Goal: Transaction & Acquisition: Purchase product/service

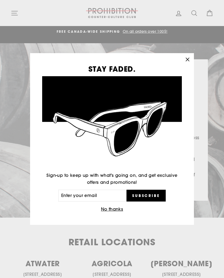
click at [189, 61] on icon "button" at bounding box center [188, 60] width 8 height 8
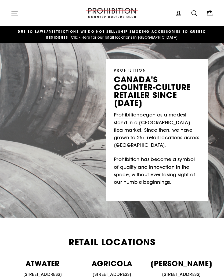
click at [13, 18] on button "Site navigation" at bounding box center [15, 13] width 14 height 12
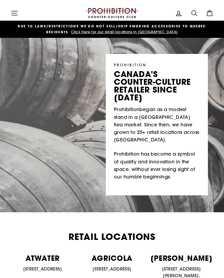
click at [16, 13] on icon "button" at bounding box center [15, 13] width 6 height 4
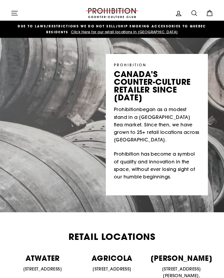
click at [13, 15] on icon "button" at bounding box center [15, 13] width 8 height 8
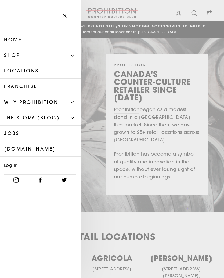
click at [74, 53] on button "Primary" at bounding box center [72, 55] width 16 height 9
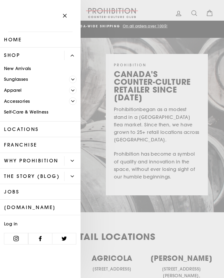
click at [12, 101] on link "Accessories" at bounding box center [34, 101] width 69 height 11
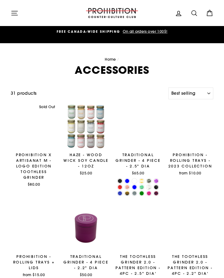
select select "best-selling"
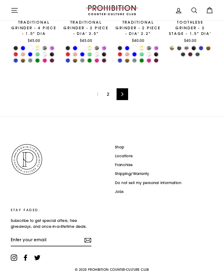
scroll to position [720, 0]
click at [124, 94] on icon at bounding box center [122, 95] width 3 height 4
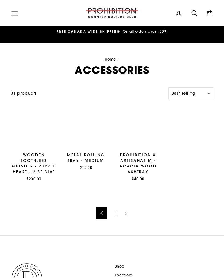
select select "best-selling"
